Goal: Task Accomplishment & Management: Manage account settings

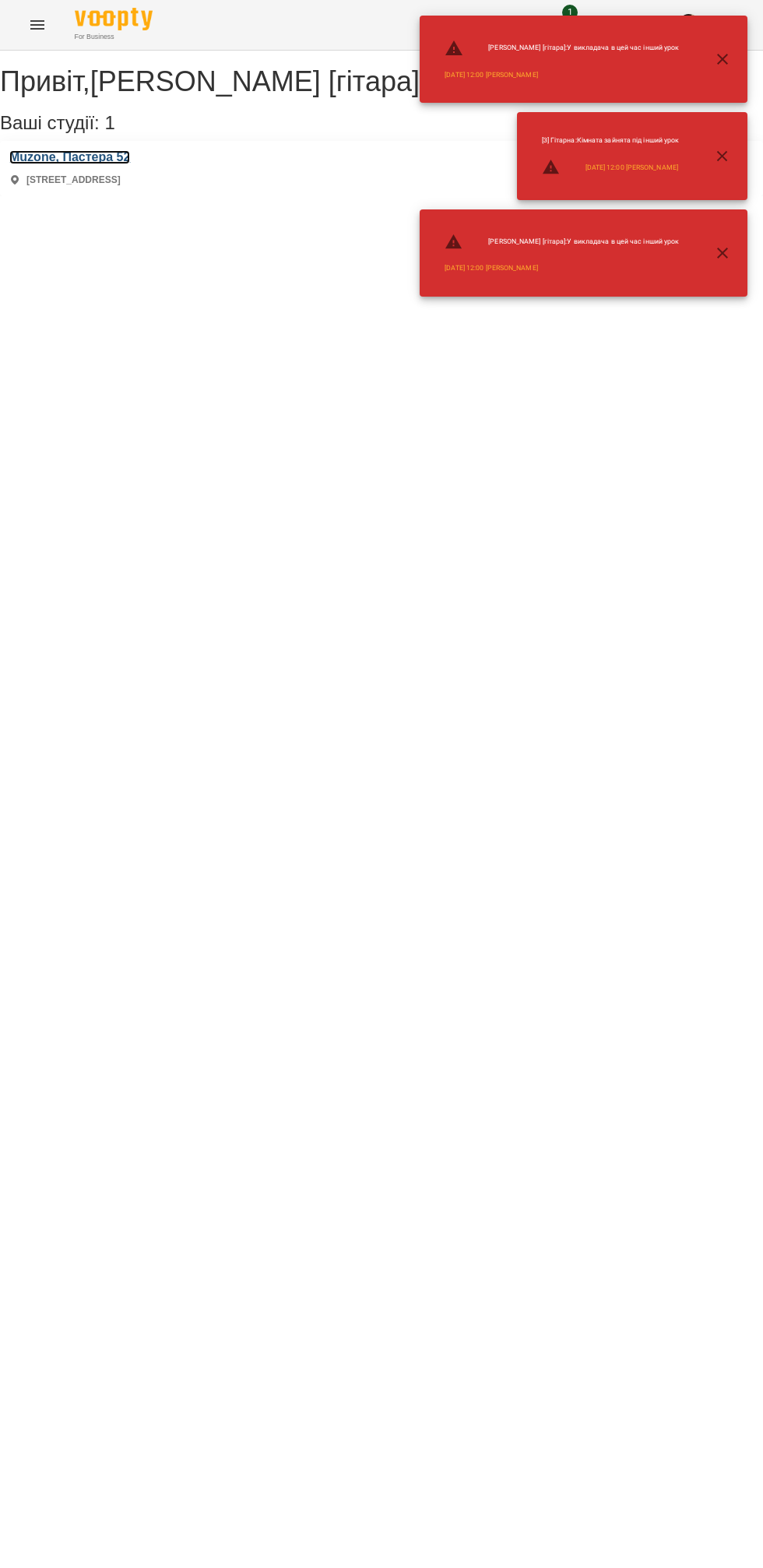
click at [95, 165] on h3 "Muzone, Пастера 52" at bounding box center [70, 157] width 121 height 14
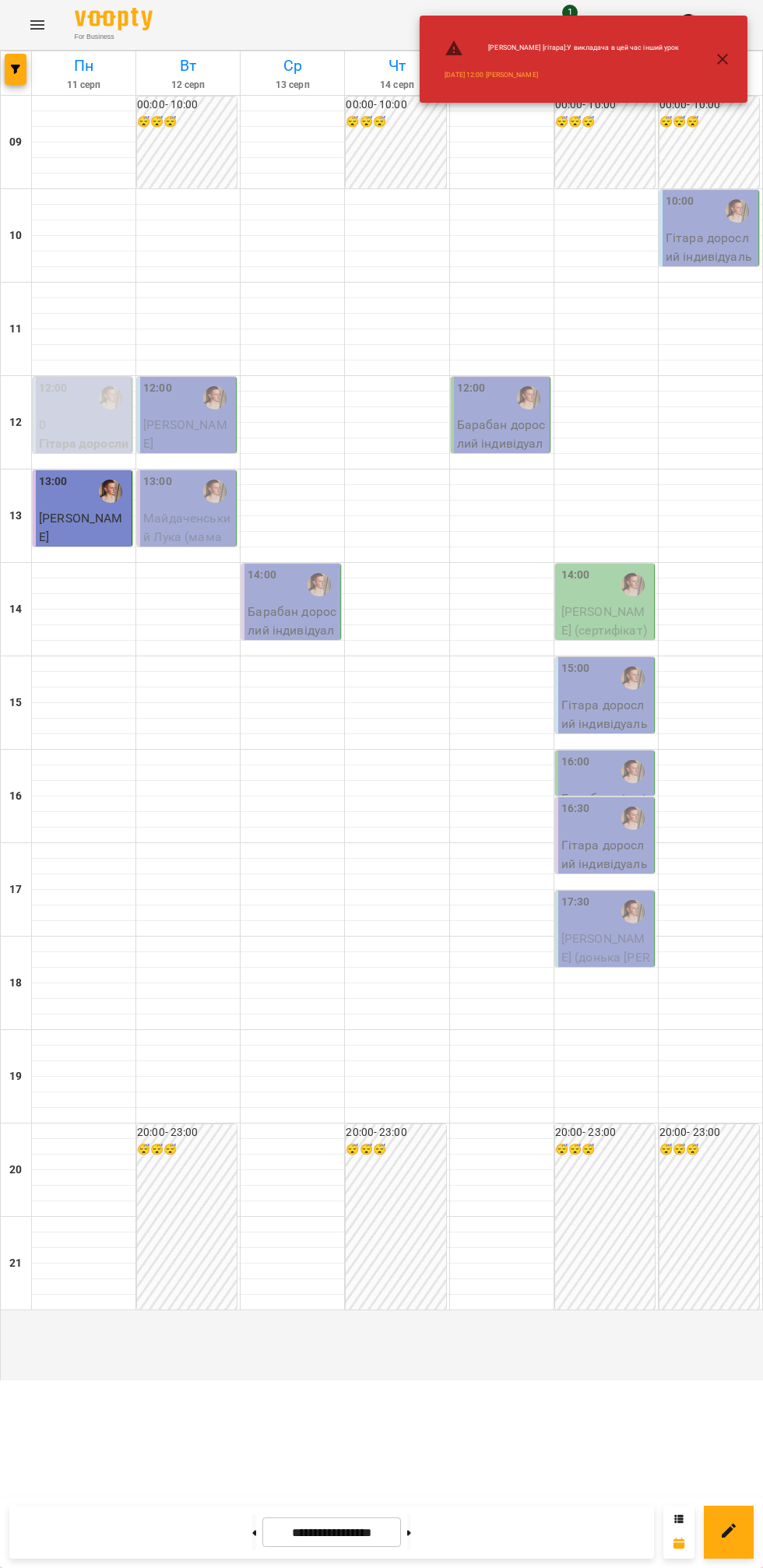
click at [182, 451] on span "[PERSON_NAME]" at bounding box center [185, 434] width 84 height 33
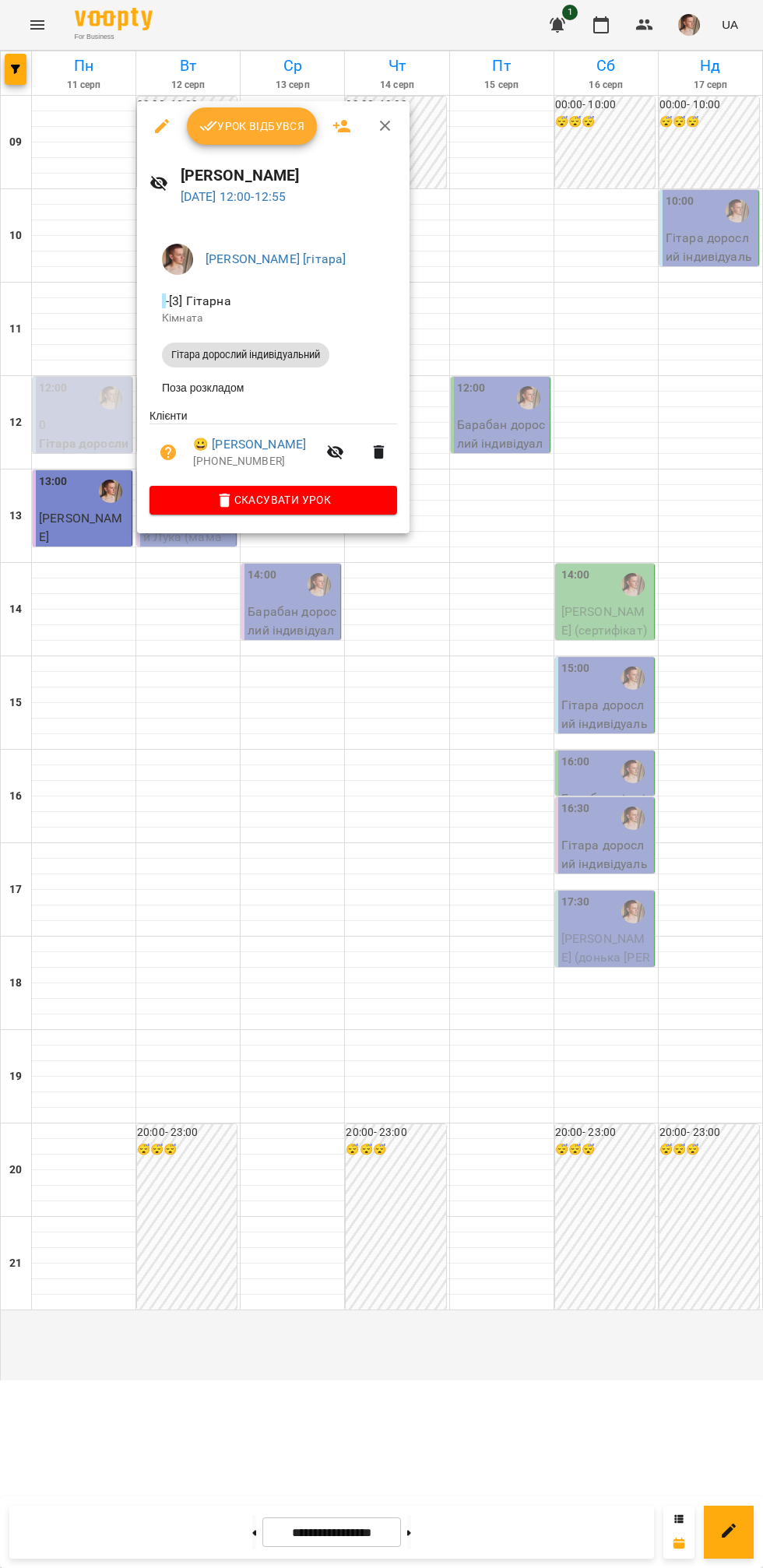
click at [246, 136] on button "Урок відбувся" at bounding box center [252, 126] width 131 height 37
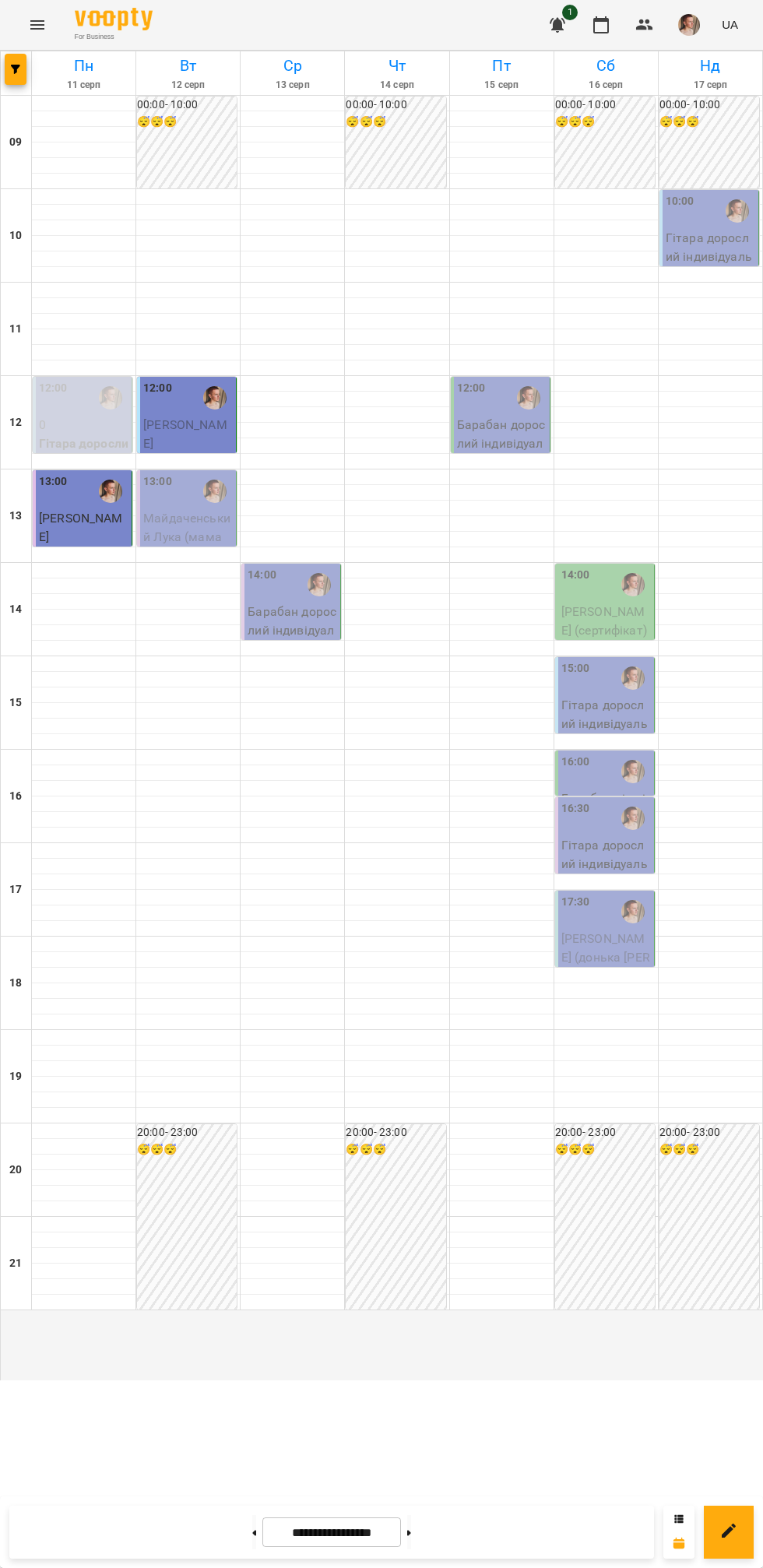
click at [206, 582] on p "Майдаченський Лука (мама [PERSON_NAME])" at bounding box center [188, 546] width 89 height 73
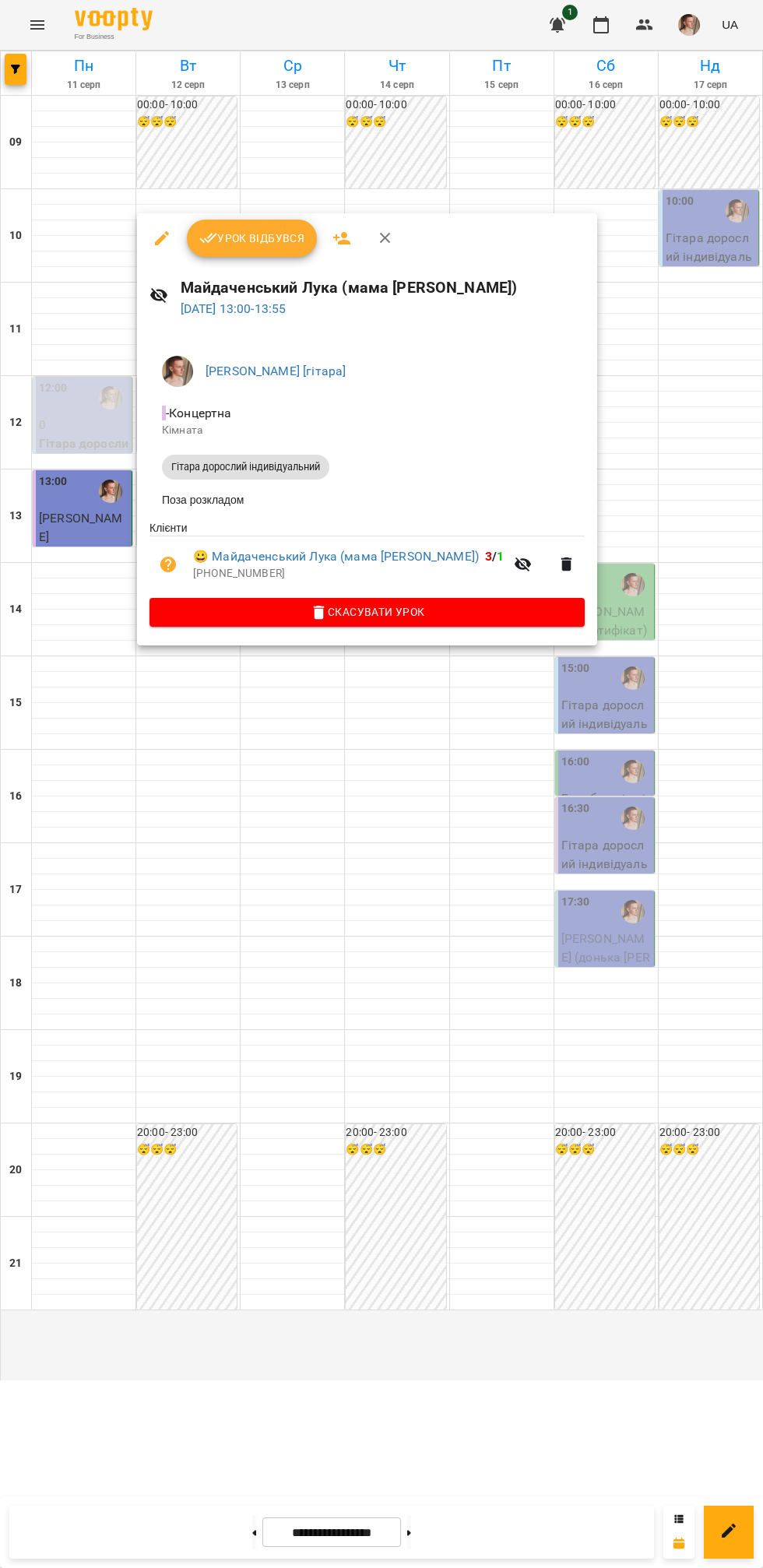
click at [261, 232] on span "Урок відбувся" at bounding box center [252, 238] width 106 height 19
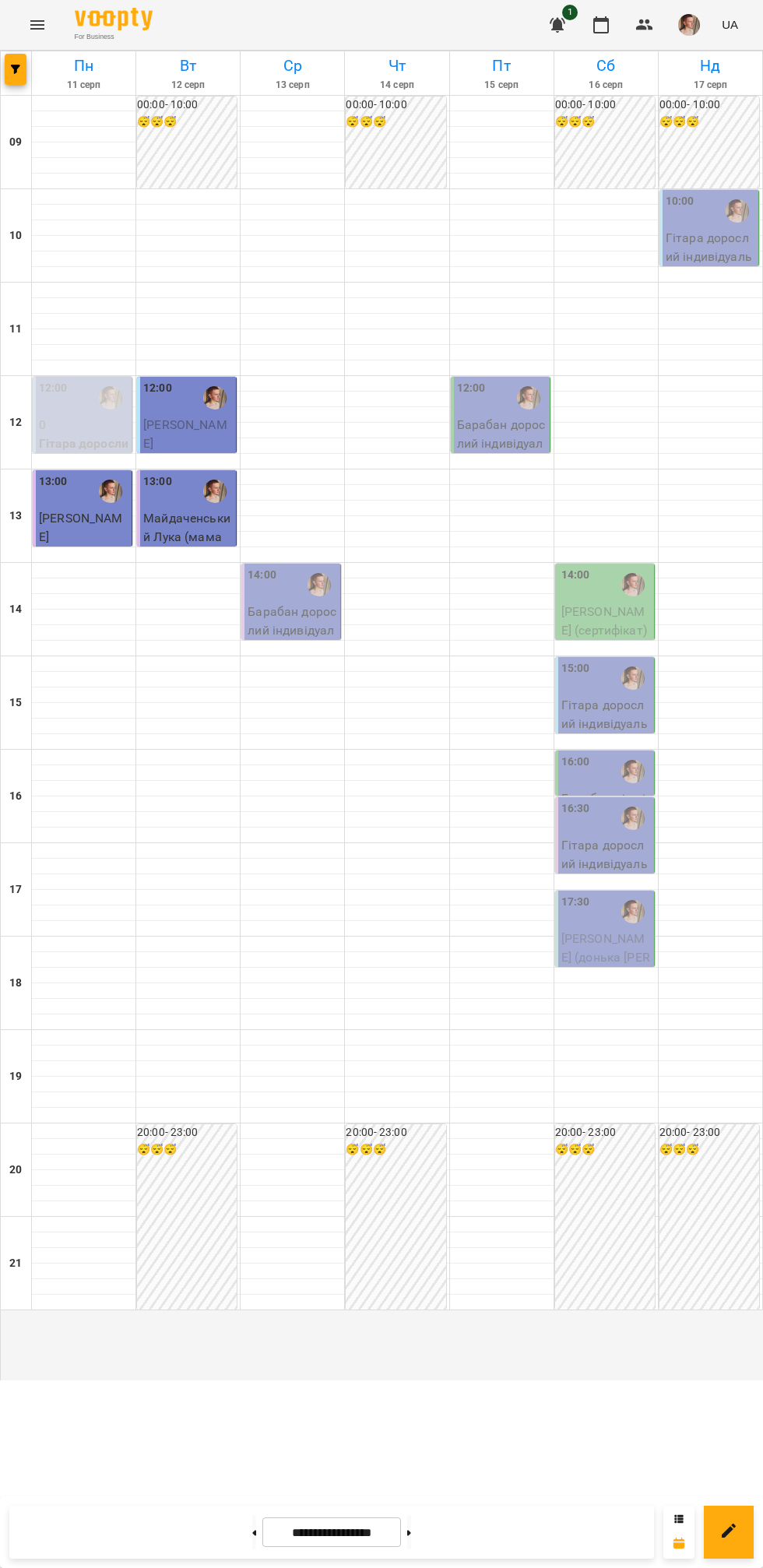
click at [69, 859] on div at bounding box center [83, 850] width 103 height 16
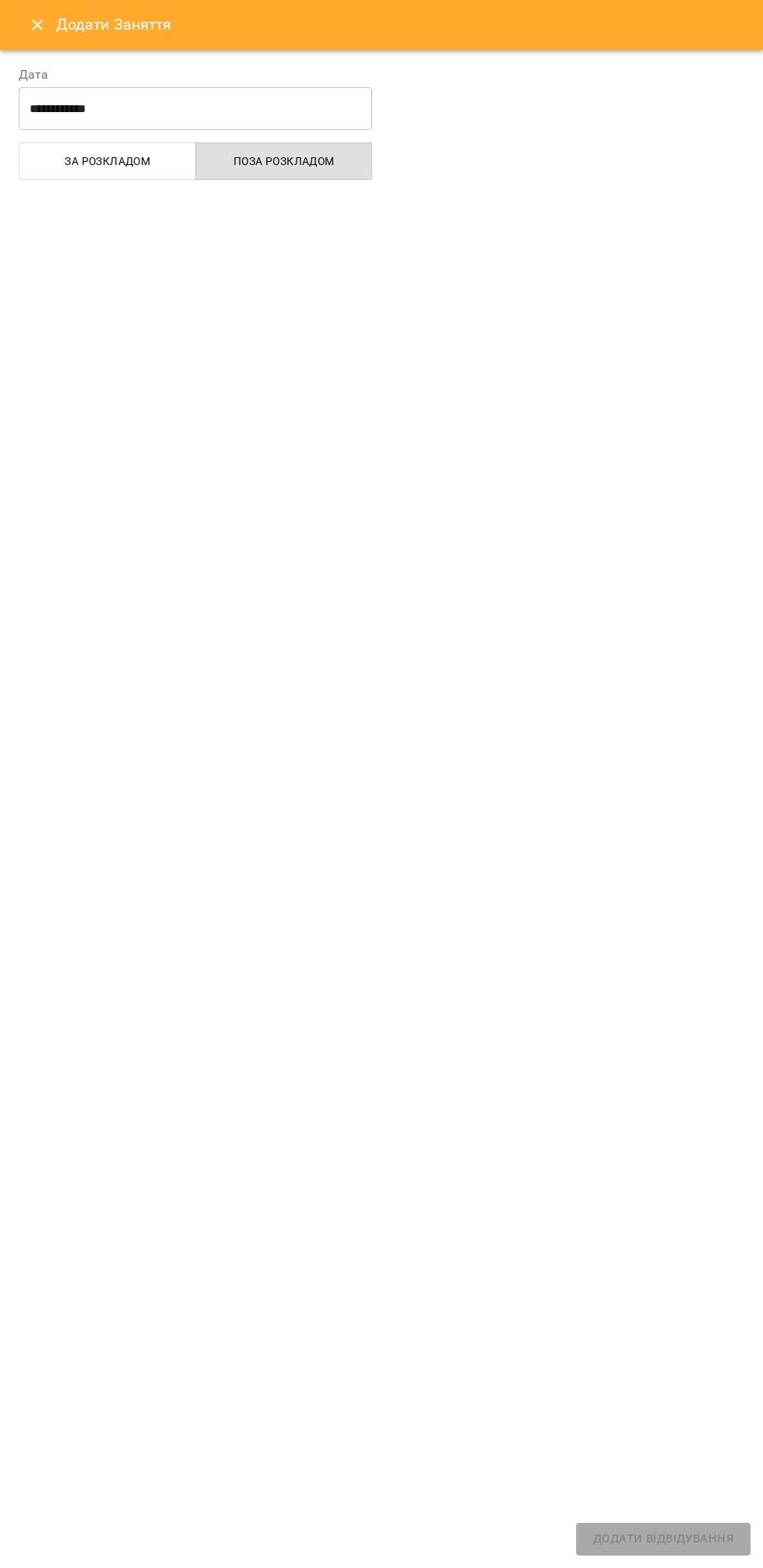
select select "**********"
